Goal: Use online tool/utility

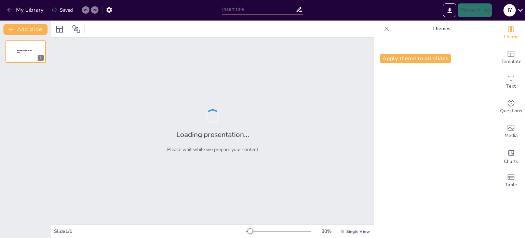
type input "Componentes Esenciales de las Redes: Software, Hardware y Cableado"
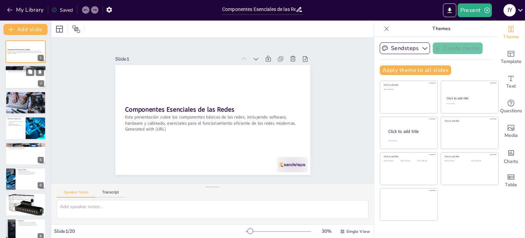
click at [14, 77] on div at bounding box center [25, 77] width 41 height 23
type textarea "El software de red es la base que permite la interacción y gestión dentro de un…"
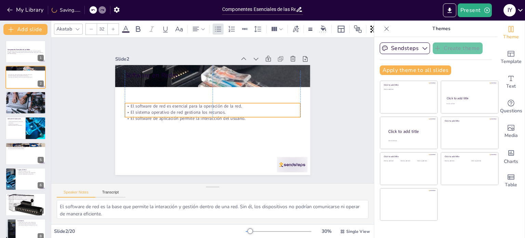
drag, startPoint x: 178, startPoint y: 91, endPoint x: 178, endPoint y: 114, distance: 23.6
click at [178, 114] on p "El software de aplicación permite la interacción del usuario." at bounding box center [211, 118] width 175 height 24
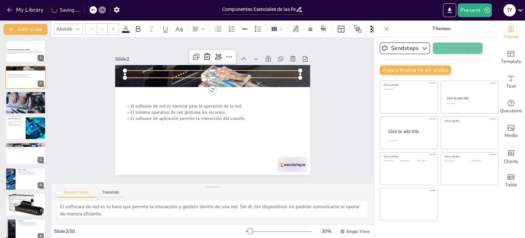
type input "48"
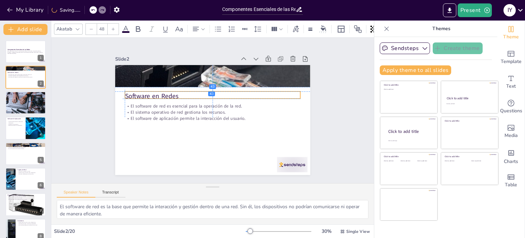
drag, startPoint x: 151, startPoint y: 71, endPoint x: 149, endPoint y: 90, distance: 18.9
click at [149, 90] on p "Software en Redes" at bounding box center [214, 95] width 176 height 27
click at [31, 102] on div at bounding box center [25, 102] width 44 height 23
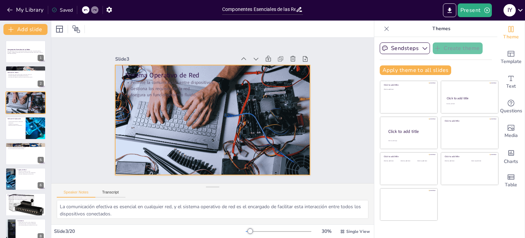
click at [263, 110] on div at bounding box center [212, 119] width 221 height 131
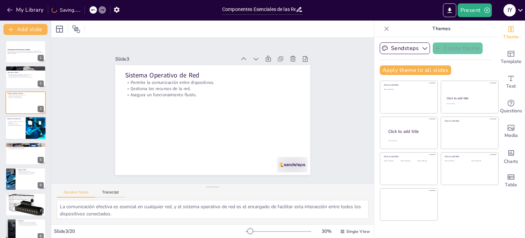
click at [26, 138] on div at bounding box center [36, 127] width 42 height 23
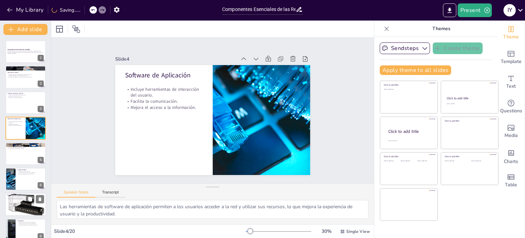
click at [30, 204] on div at bounding box center [25, 203] width 41 height 27
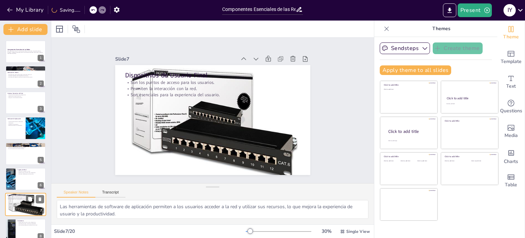
type textarea "Los dispositivos de usuario final son la puerta de entrada a la red, y su corre…"
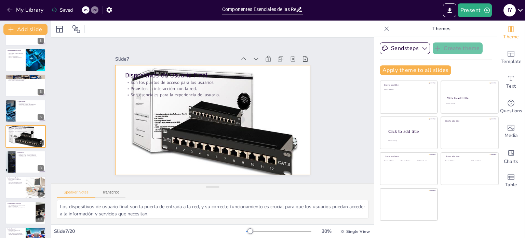
click at [213, 139] on div at bounding box center [210, 101] width 226 height 184
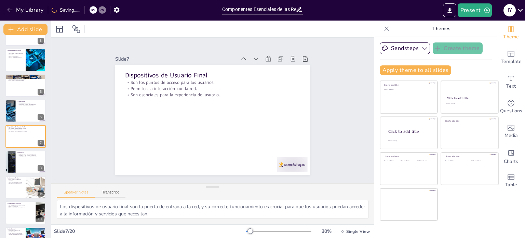
scroll to position [245, 0]
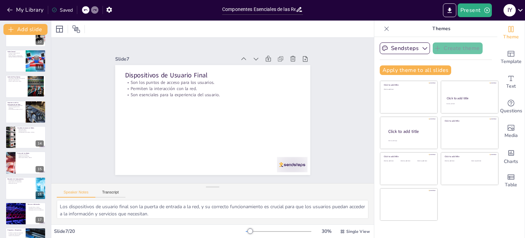
click at [51, 217] on div "Los dispositivos de usuario final son la puerta de entrada a la red, y su corre…" at bounding box center [212, 212] width 323 height 24
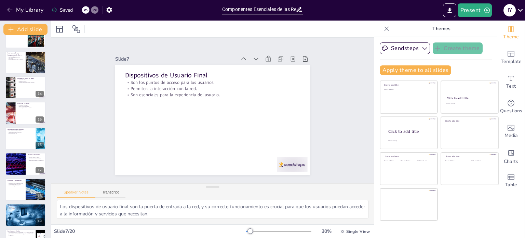
scroll to position [314, 0]
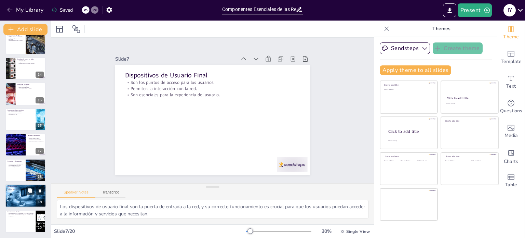
click at [24, 204] on div at bounding box center [25, 195] width 41 height 23
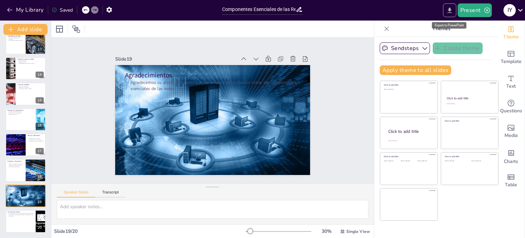
click at [451, 12] on icon "Export to PowerPoint" at bounding box center [450, 10] width 4 height 5
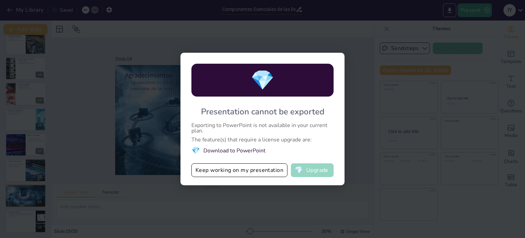
click at [317, 171] on button "💎 Upgrade" at bounding box center [312, 170] width 43 height 14
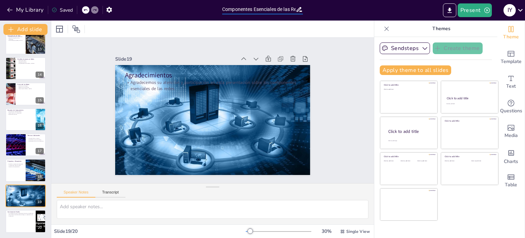
click at [282, 8] on input "Componentes Esenciales de las Redes: Software, Hardware y Cableado" at bounding box center [259, 9] width 74 height 10
